Goal: Task Accomplishment & Management: Manage account settings

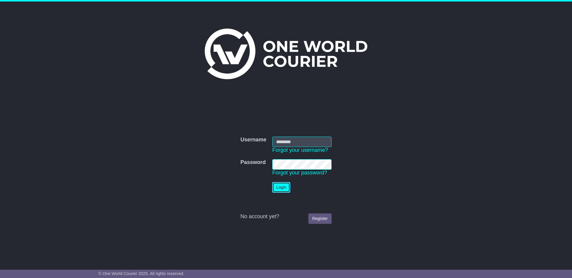
click at [283, 189] on button "Login" at bounding box center [282, 187] width 18 height 10
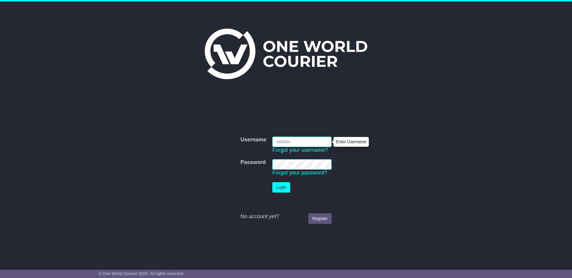
click at [289, 141] on input "Username" at bounding box center [302, 142] width 59 height 10
type input "**********"
click at [280, 193] on td "Login" at bounding box center [302, 187] width 65 height 16
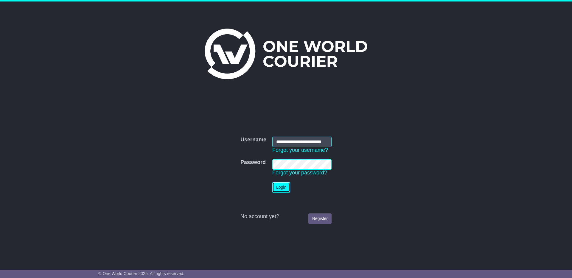
click at [280, 191] on button "Login" at bounding box center [282, 187] width 18 height 10
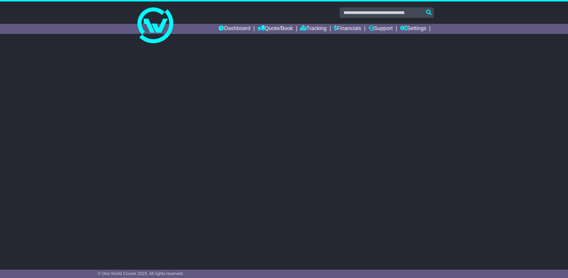
select select "**"
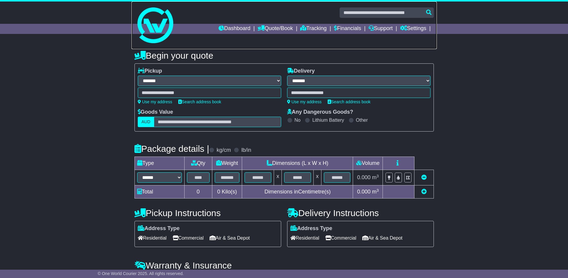
click at [417, 20] on link at bounding box center [283, 25] width 305 height 48
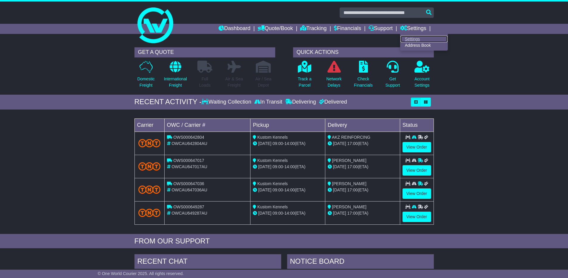
click at [410, 40] on link "Settings" at bounding box center [423, 39] width 47 height 7
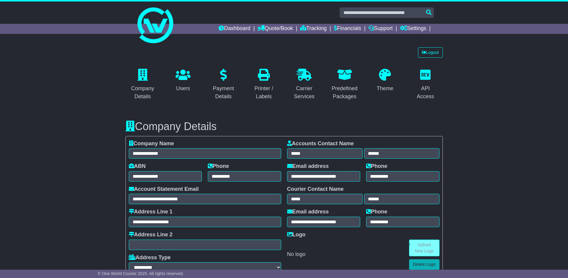
select select "**********"
select select "**"
select select "*"
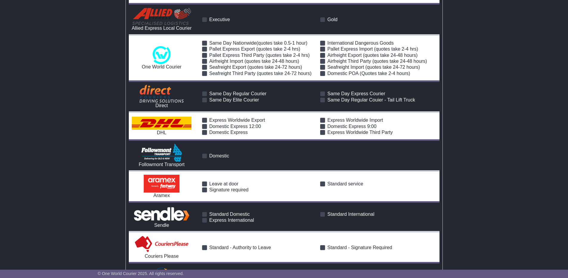
scroll to position [693, 0]
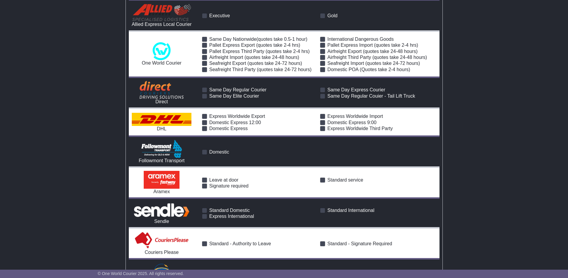
click at [322, 116] on span at bounding box center [322, 116] width 5 height 5
click at [322, 130] on span at bounding box center [322, 128] width 5 height 5
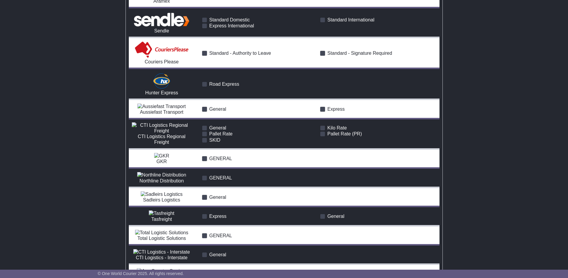
scroll to position [945, 0]
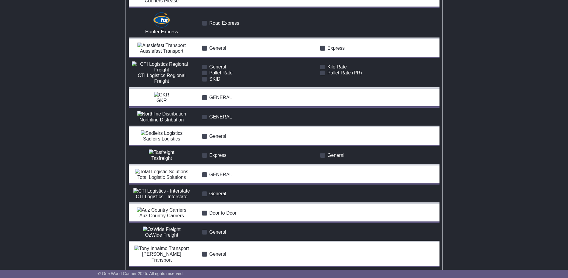
click at [206, 120] on span at bounding box center [204, 116] width 5 height 5
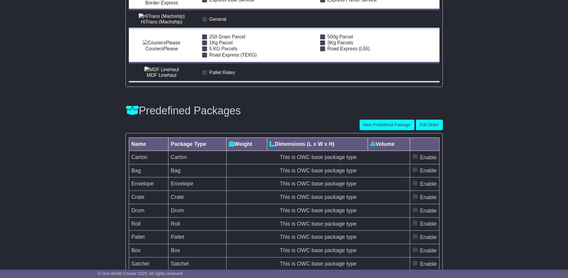
scroll to position [1581, 0]
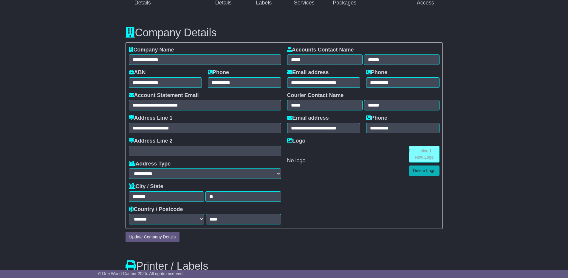
scroll to position [0, 0]
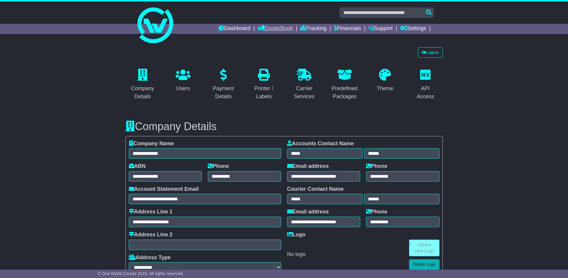
click at [272, 27] on link "Quote/Book" at bounding box center [275, 29] width 35 height 10
drag, startPoint x: 225, startPoint y: 21, endPoint x: 228, endPoint y: 27, distance: 6.4
click at [225, 21] on link at bounding box center [283, 25] width 305 height 48
